Goal: Find specific fact: Find specific fact

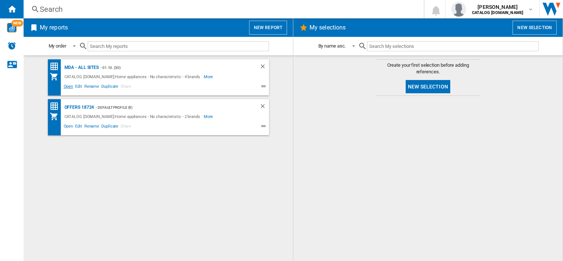
click at [68, 85] on span "Open" at bounding box center [69, 87] width 12 height 9
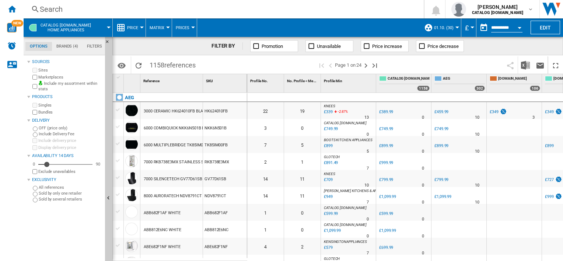
click at [374, 7] on div "Search" at bounding box center [222, 9] width 365 height 10
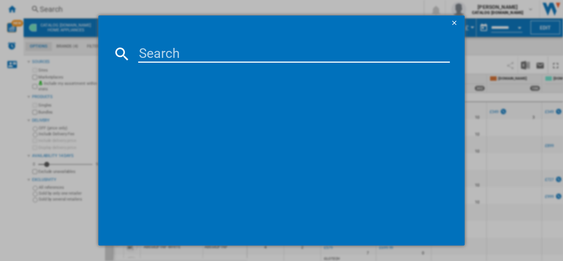
click at [196, 56] on input at bounding box center [294, 54] width 312 height 18
paste input "LFX50744B"
type input "LFX50744B"
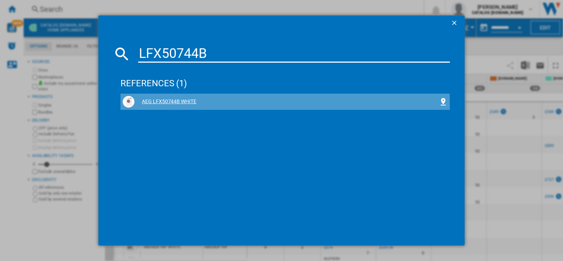
click at [161, 106] on div "AEG LFX50744B WHITE" at bounding box center [285, 102] width 325 height 12
click at [178, 107] on div "AEG LFX50744B WHITE" at bounding box center [285, 102] width 325 height 12
click at [174, 97] on div "AEG LFX50744B WHITE" at bounding box center [285, 102] width 325 height 12
click at [173, 100] on div "AEG LFX50744B WHITE" at bounding box center [287, 101] width 304 height 7
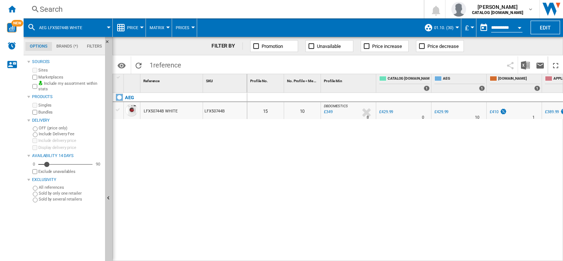
click at [233, 13] on div "Search" at bounding box center [222, 9] width 365 height 10
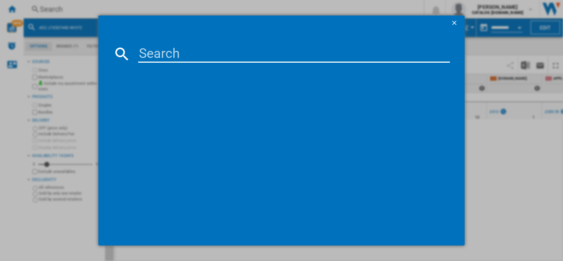
click at [237, 51] on input at bounding box center [294, 54] width 312 height 18
type input "KMX365060M"
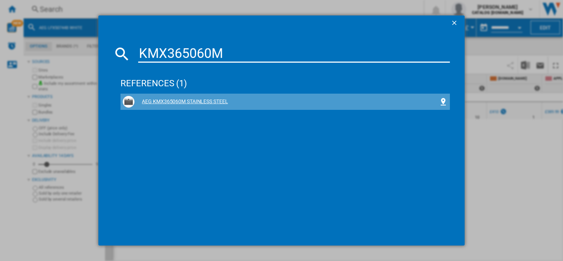
click at [208, 97] on div "AEG KMX365060M STAINLESS STEEL" at bounding box center [285, 102] width 325 height 12
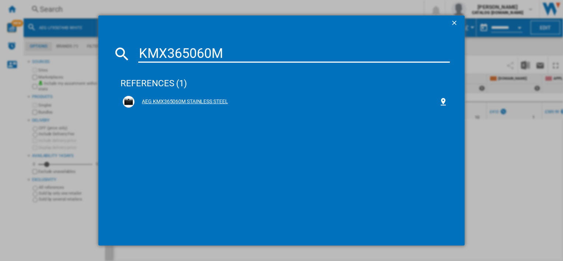
click at [190, 103] on div "AEG KMX365060M STAINLESS STEEL" at bounding box center [287, 101] width 304 height 7
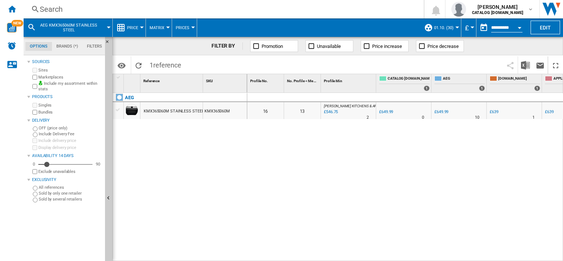
click at [263, 11] on div "Search" at bounding box center [222, 9] width 365 height 10
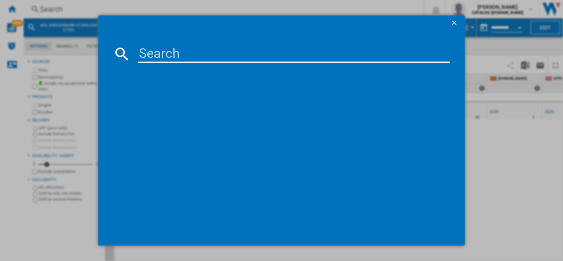
click at [262, 50] on input at bounding box center [294, 54] width 312 height 18
type input "CCX6501ACB"
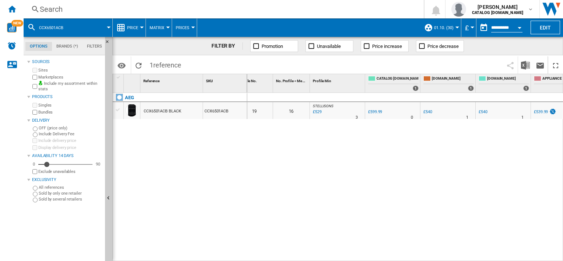
scroll to position [0, 42]
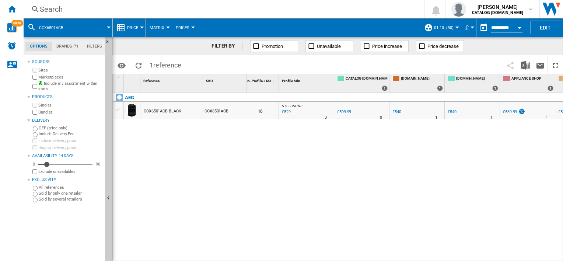
click at [213, 7] on div "Search" at bounding box center [222, 9] width 365 height 10
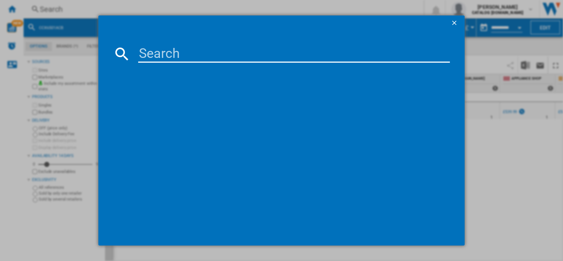
click at [167, 53] on input at bounding box center [294, 54] width 312 height 18
type input "HVB8453IB"
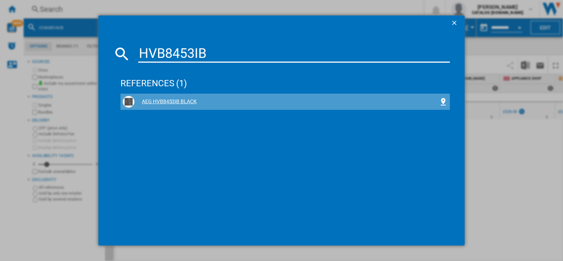
click at [160, 100] on div "AEG HVB8453IB BLACK" at bounding box center [287, 101] width 304 height 7
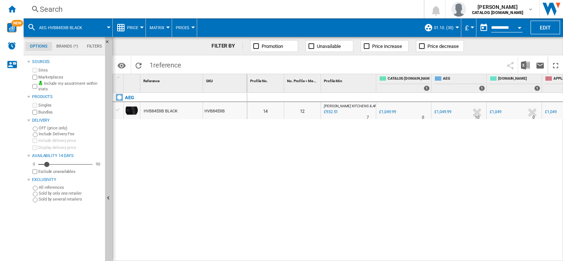
click at [216, 8] on div "Search" at bounding box center [222, 9] width 365 height 10
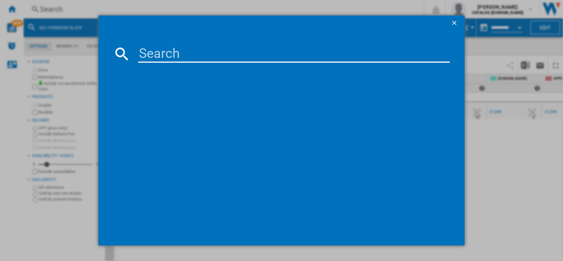
click at [229, 53] on input at bounding box center [294, 54] width 312 height 18
type input "BPX535061"
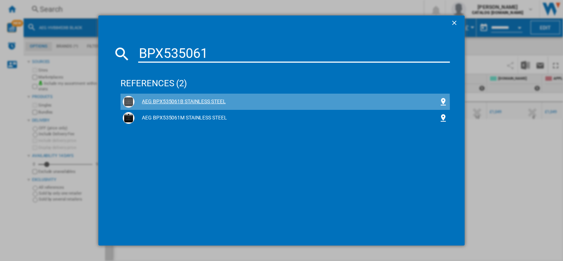
click at [199, 105] on div "AEG BPX535061B STAINLESS STEEL" at bounding box center [287, 101] width 304 height 7
